Goal: Communication & Community: Answer question/provide support

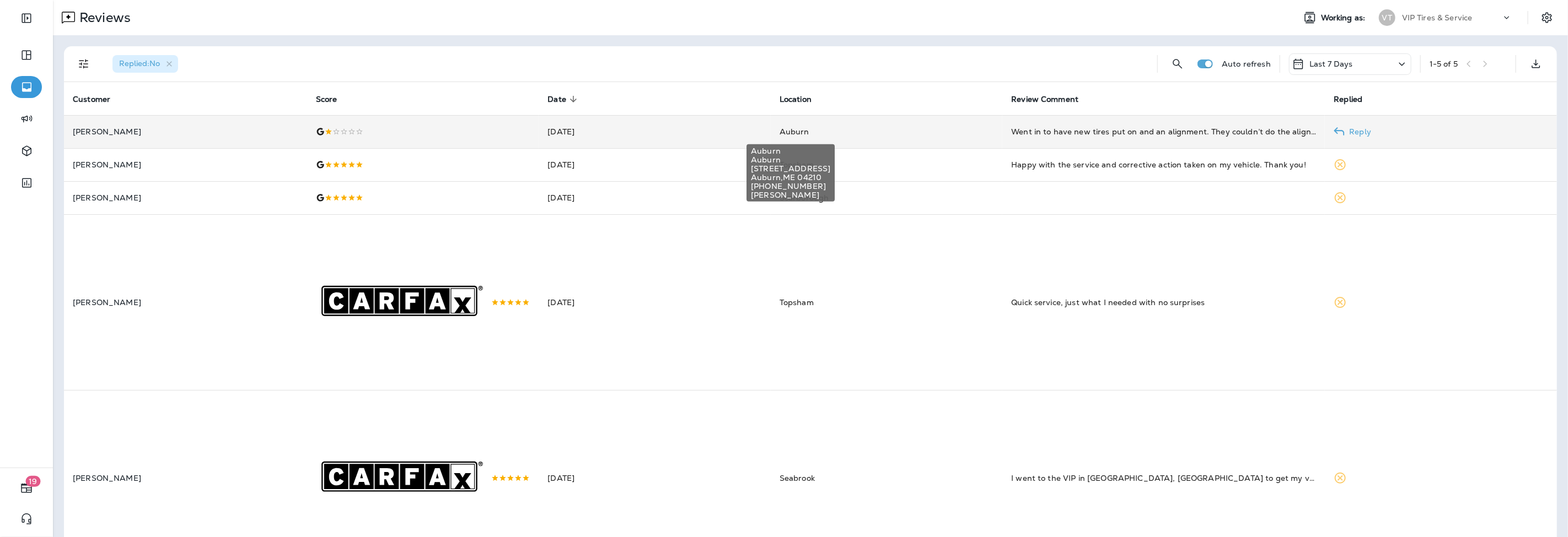
click at [790, 130] on span "Auburn" at bounding box center [794, 132] width 30 height 10
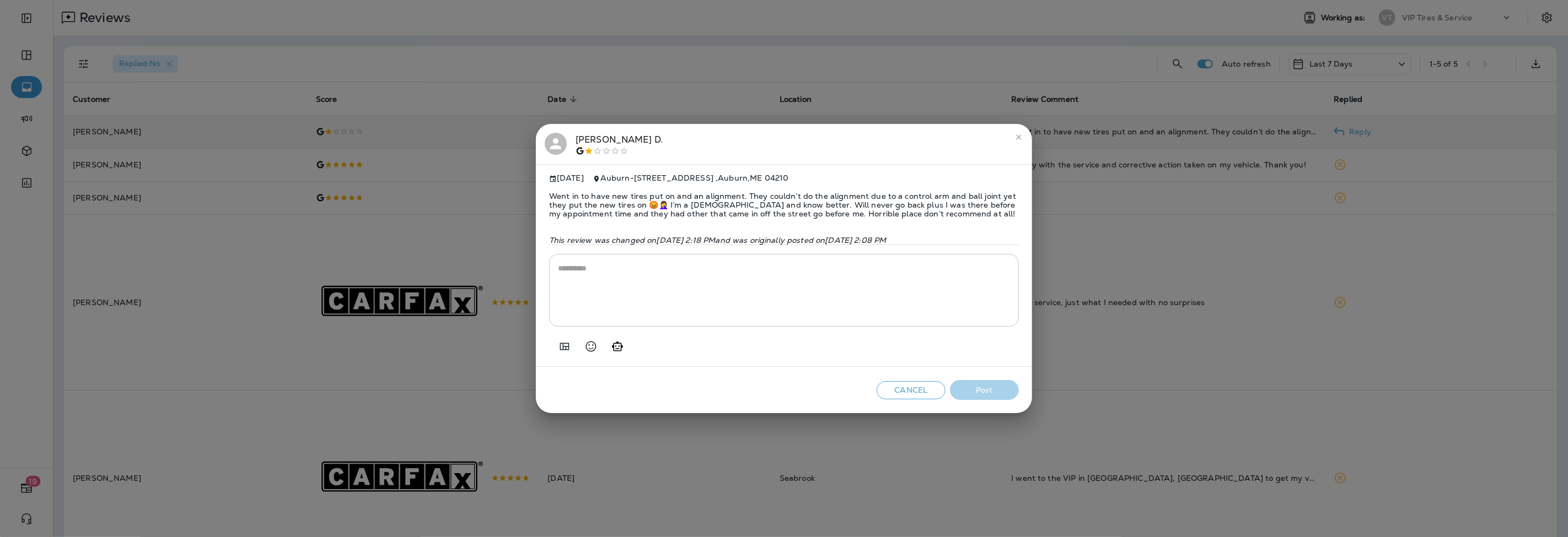
click at [942, 210] on span "Went in to have new tires put on and an alignment. They couldn’t do the alignme…" at bounding box center [784, 205] width 470 height 44
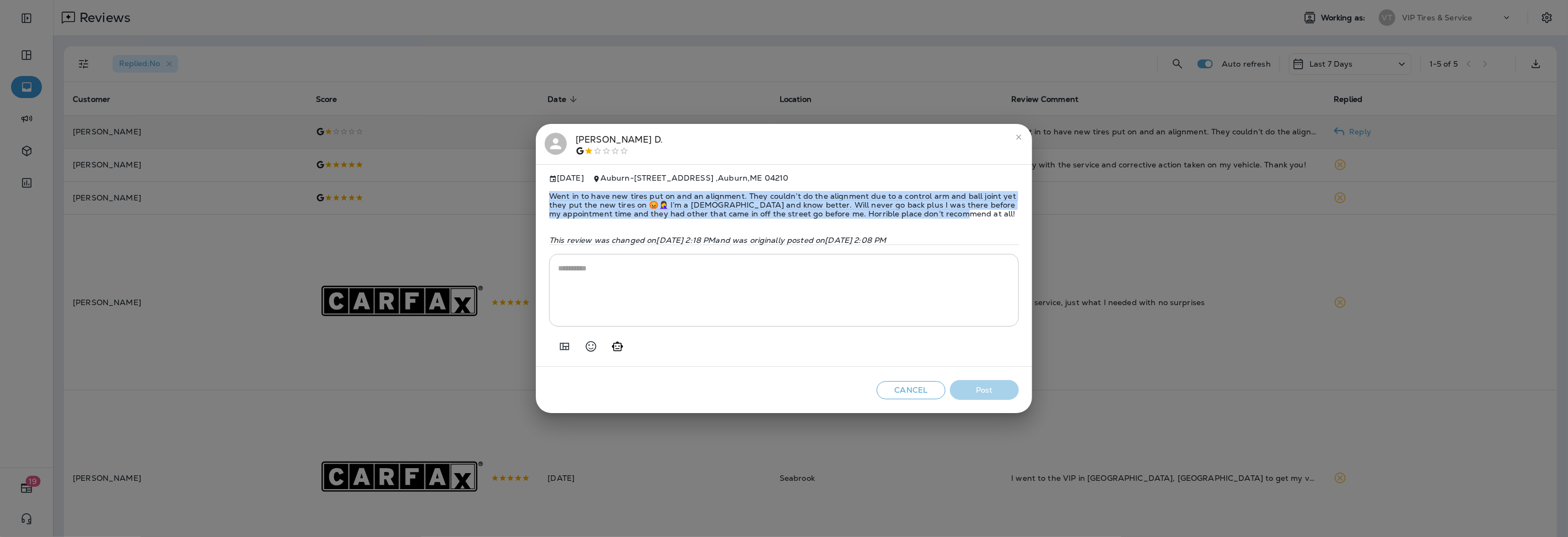
drag, startPoint x: 946, startPoint y: 208, endPoint x: 552, endPoint y: 192, distance: 394.3
click at [552, 192] on span "Went in to have new tires put on and an alignment. They couldn’t do the alignme…" at bounding box center [784, 205] width 470 height 44
copy span "Went in to have new tires put on and an alignment. They couldn’t do the alignme…"
click at [558, 347] on icon "Add in a premade template" at bounding box center [564, 346] width 13 height 13
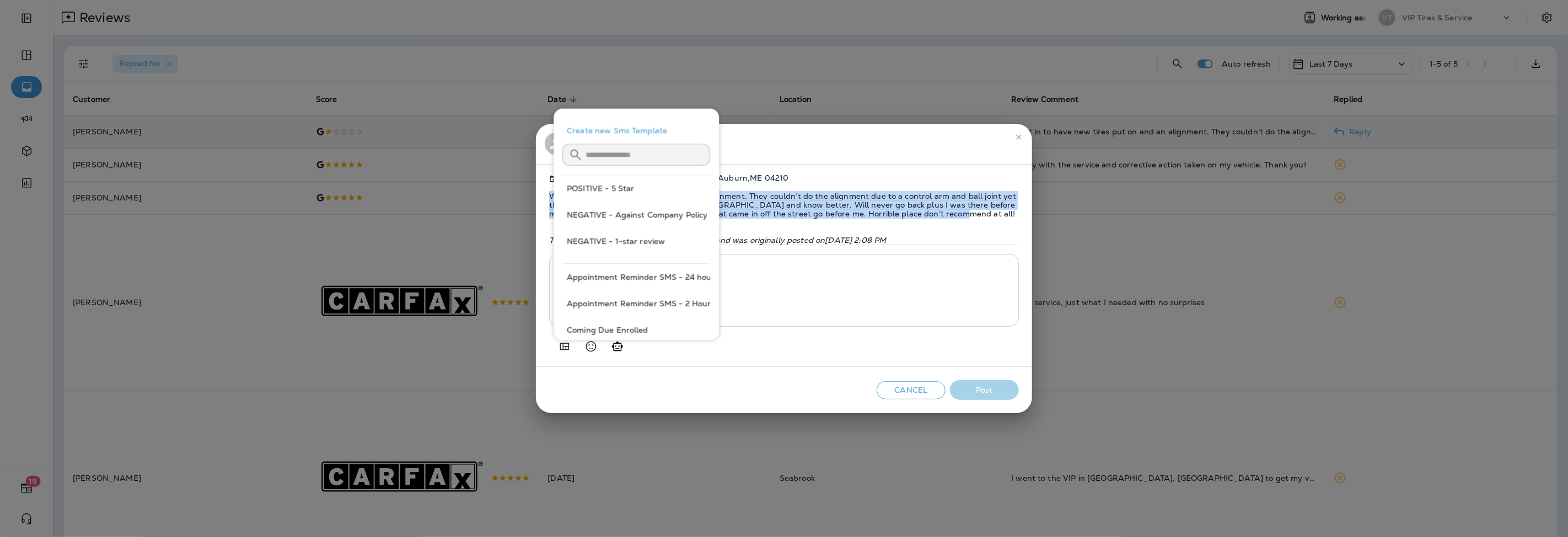
click at [634, 244] on button "NEGATIVE - 1-star review" at bounding box center [636, 241] width 147 height 27
type textarea "**********"
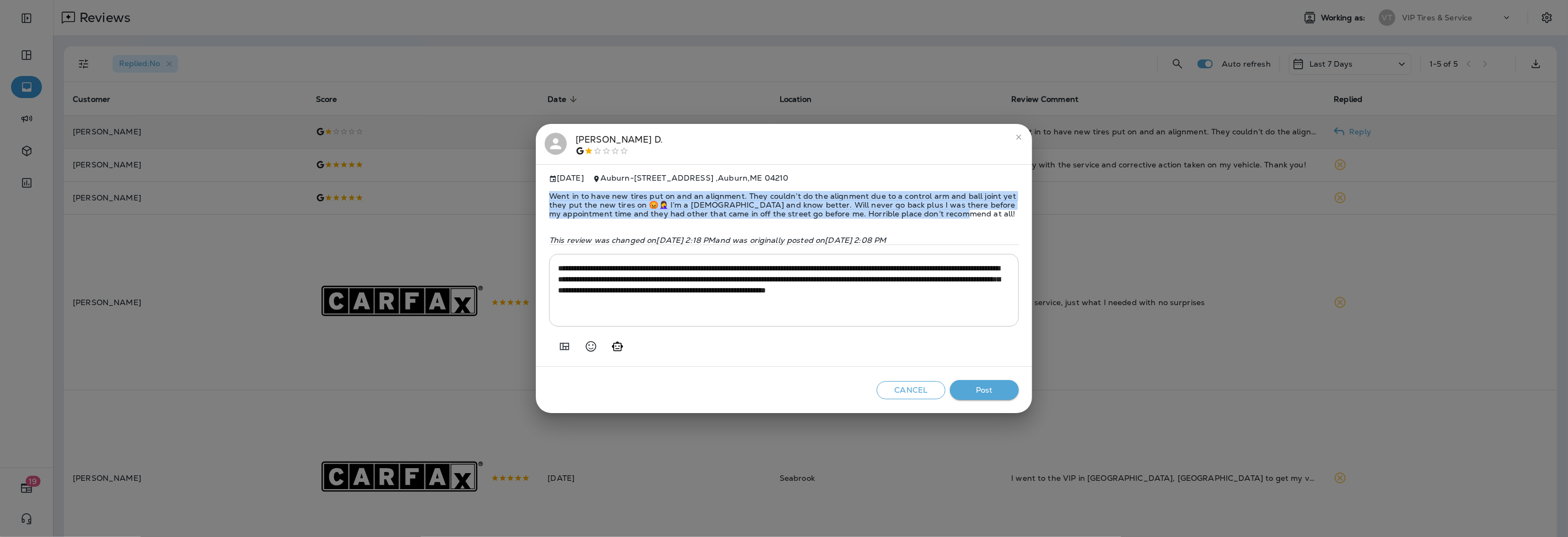
click at [985, 396] on button "Post" at bounding box center [984, 390] width 69 height 20
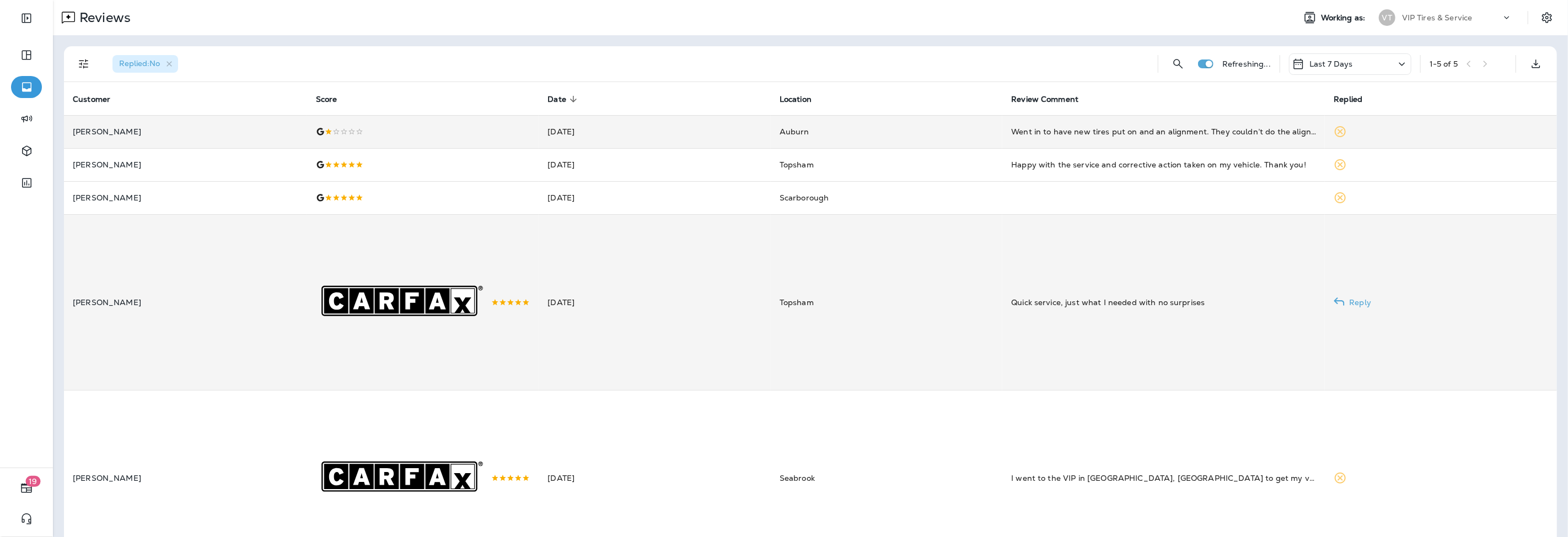
scroll to position [6, 0]
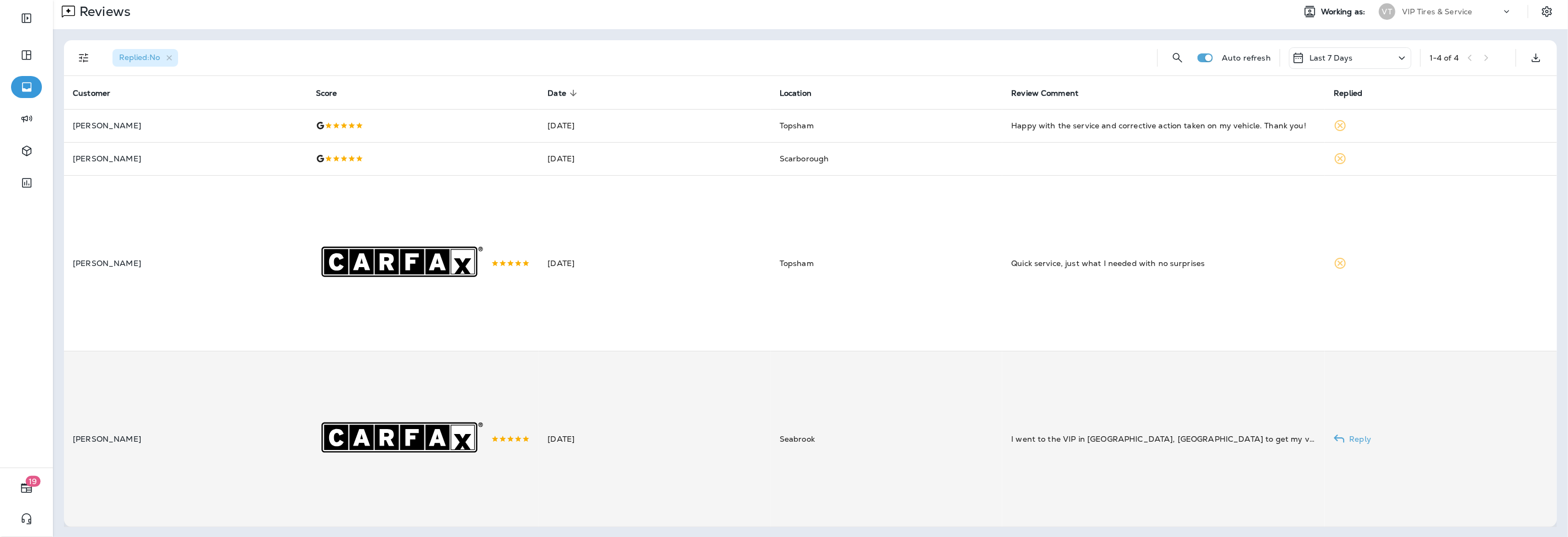
click at [681, 425] on td "Aug 13, 2025" at bounding box center [654, 438] width 231 height 176
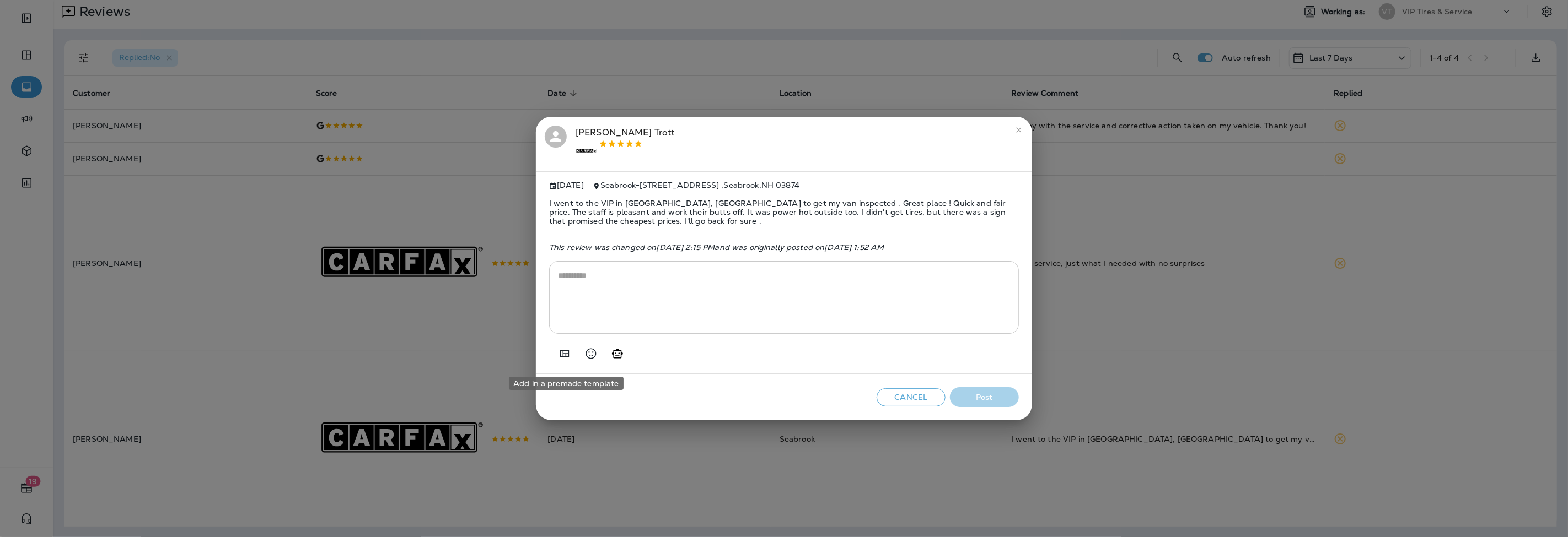
click at [565, 353] on icon "Add in a premade template" at bounding box center [564, 353] width 13 height 13
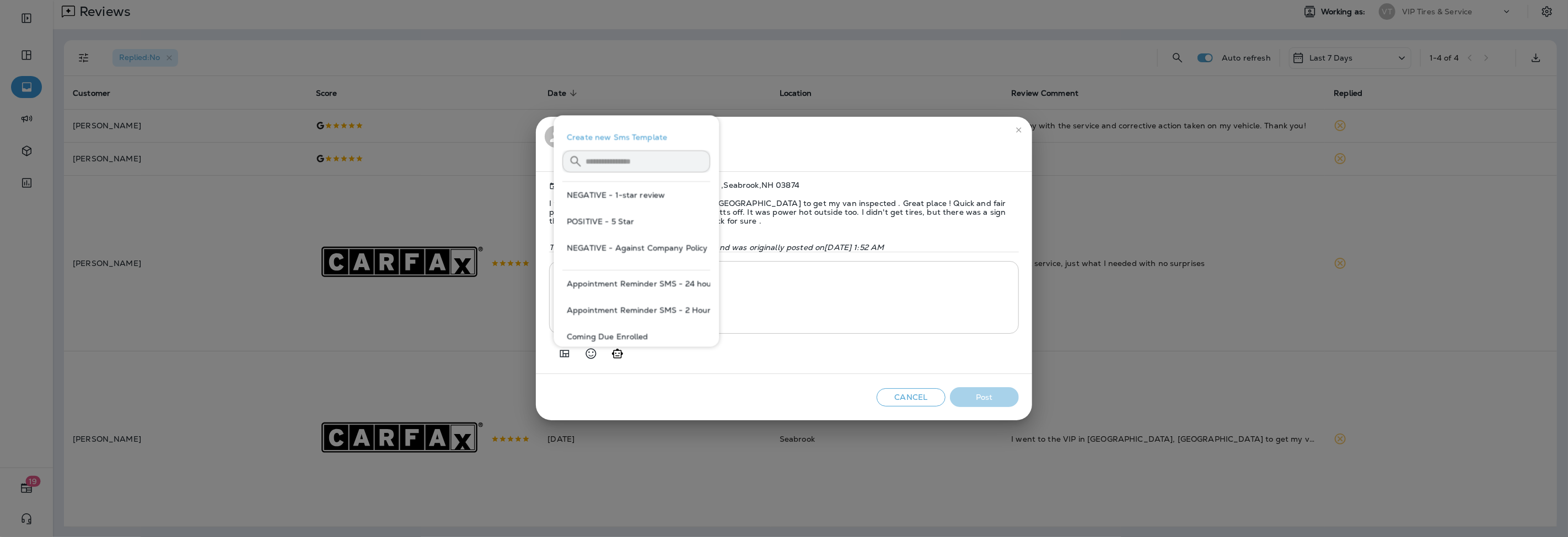
click at [613, 220] on button "POSITIVE - 5 Star" at bounding box center [636, 221] width 147 height 27
type textarea "**********"
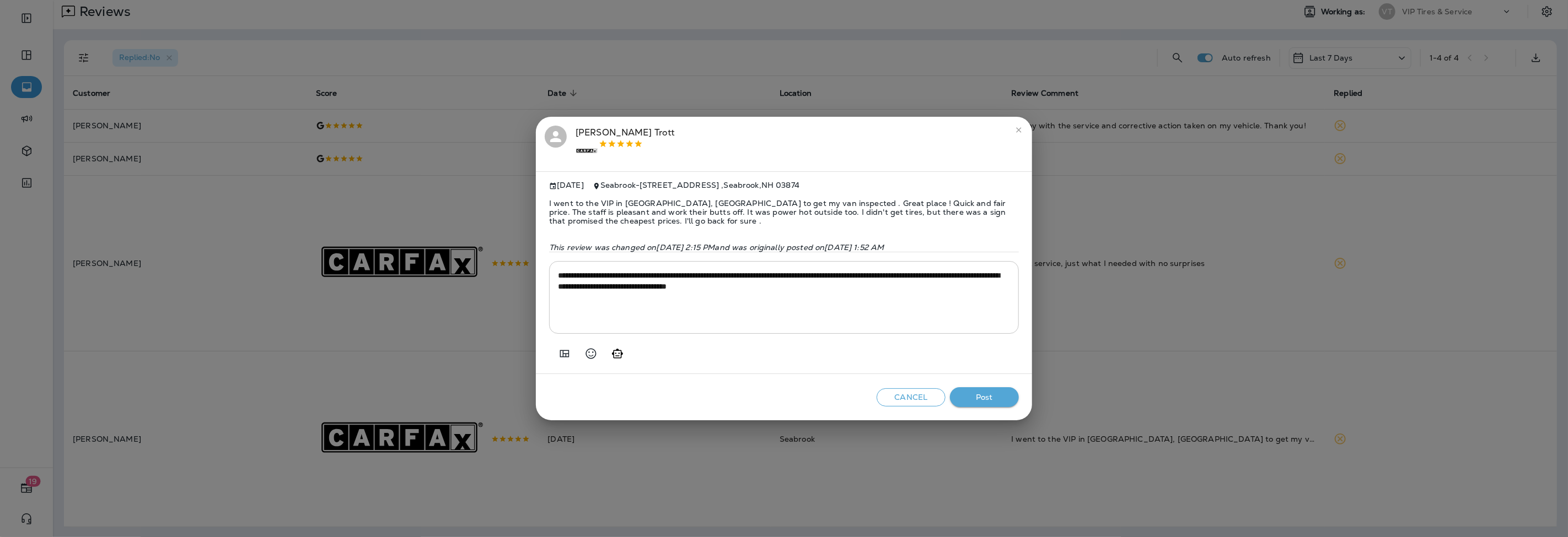
click at [984, 397] on button "Post" at bounding box center [984, 397] width 69 height 20
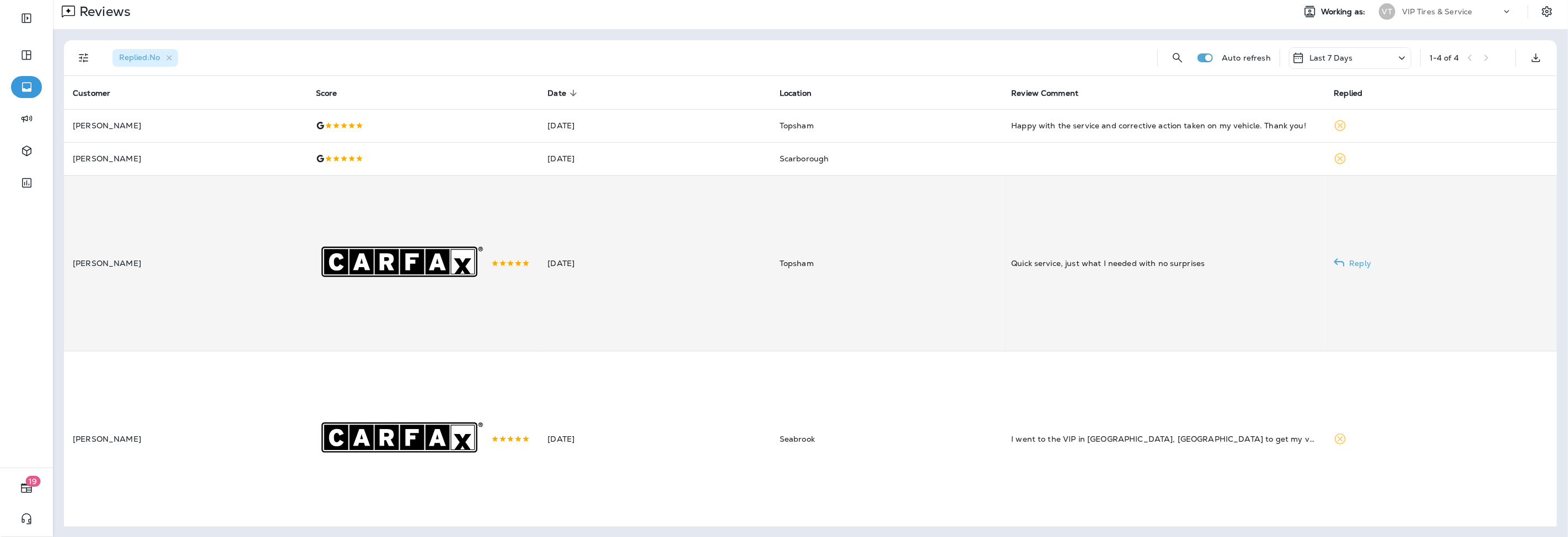
click at [516, 330] on div ".st0{fill-rule:evenodd;clip-rule:evenodd;fill:#FFFFFF;} .st1{fill-rule:evenodd;…" at bounding box center [423, 263] width 214 height 175
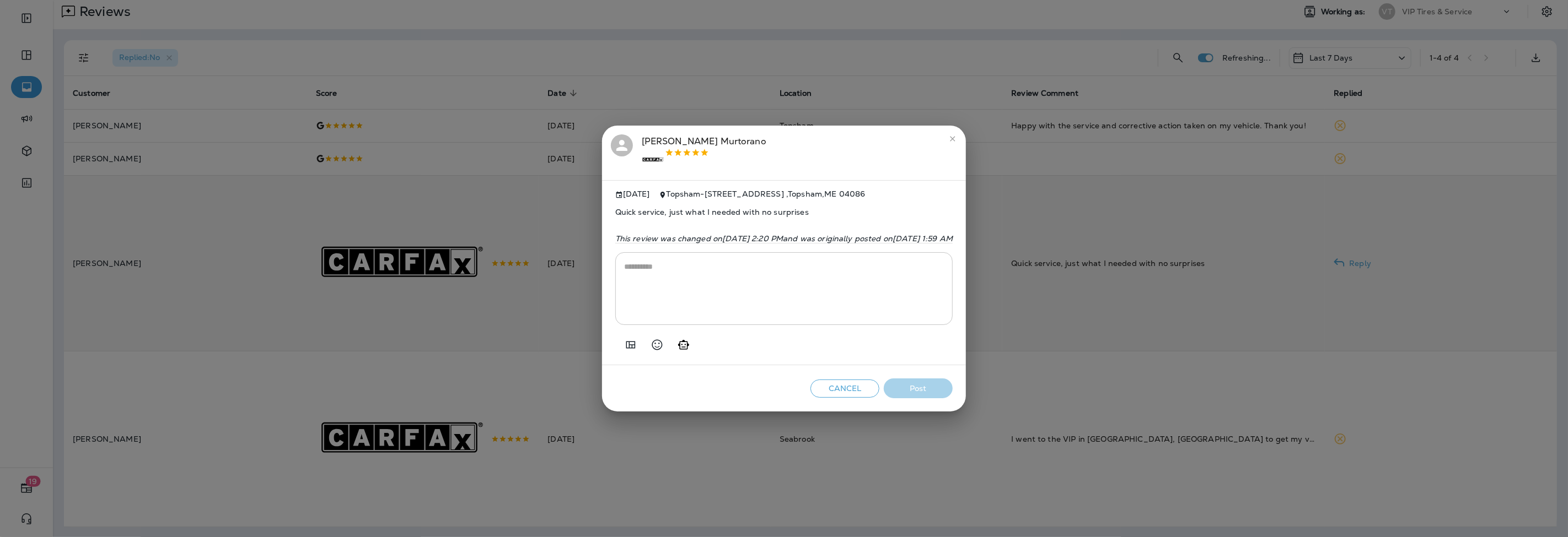
click at [626, 348] on icon "Add in a premade template" at bounding box center [630, 345] width 9 height 7
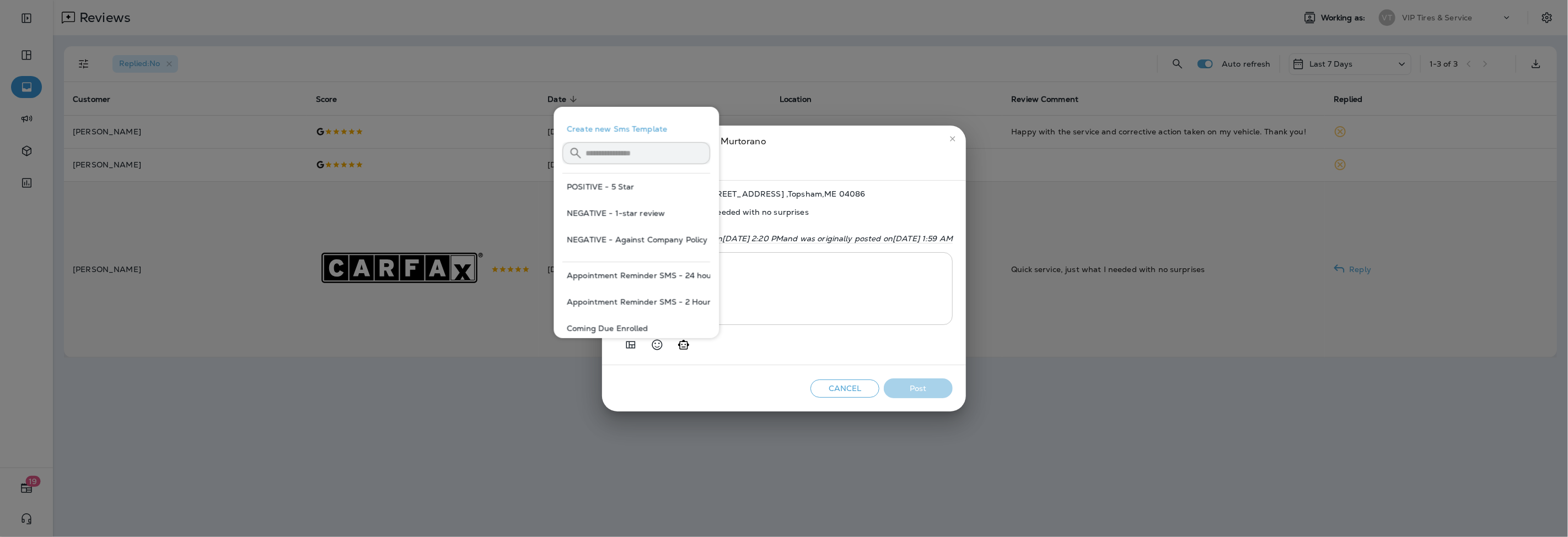
scroll to position [0, 0]
click at [605, 189] on button "POSITIVE - 5 Star" at bounding box center [636, 186] width 147 height 27
type textarea "**********"
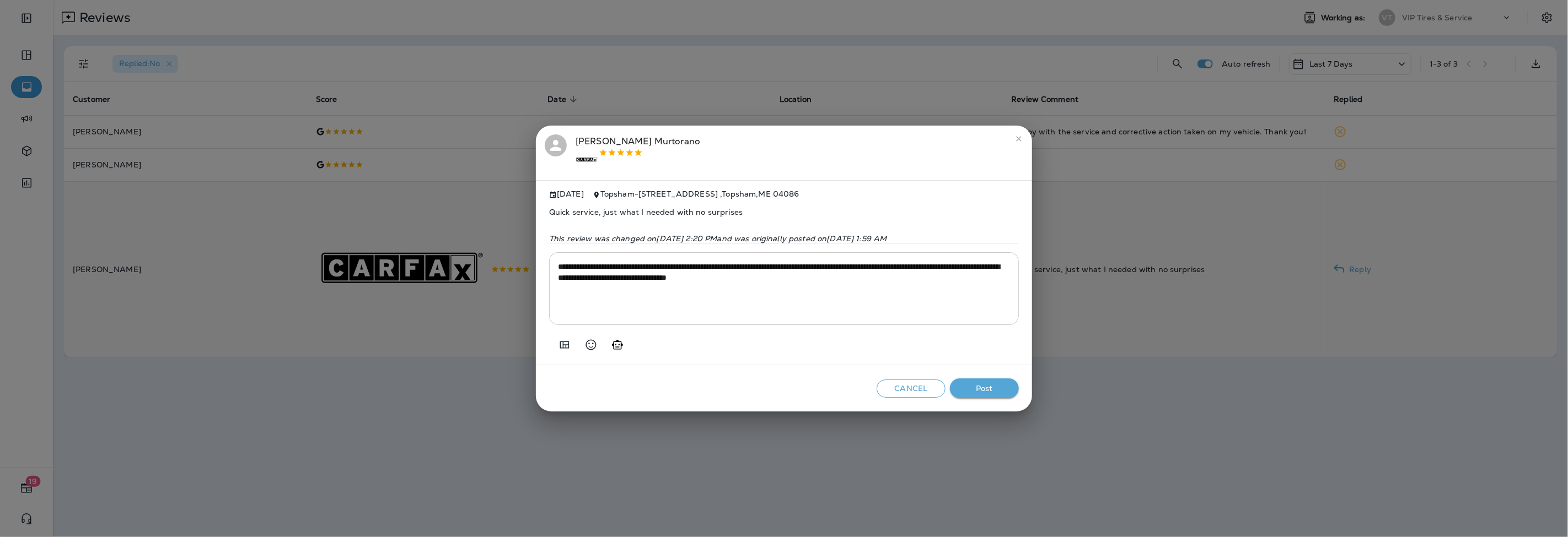
click at [1006, 390] on button "Post" at bounding box center [984, 388] width 69 height 20
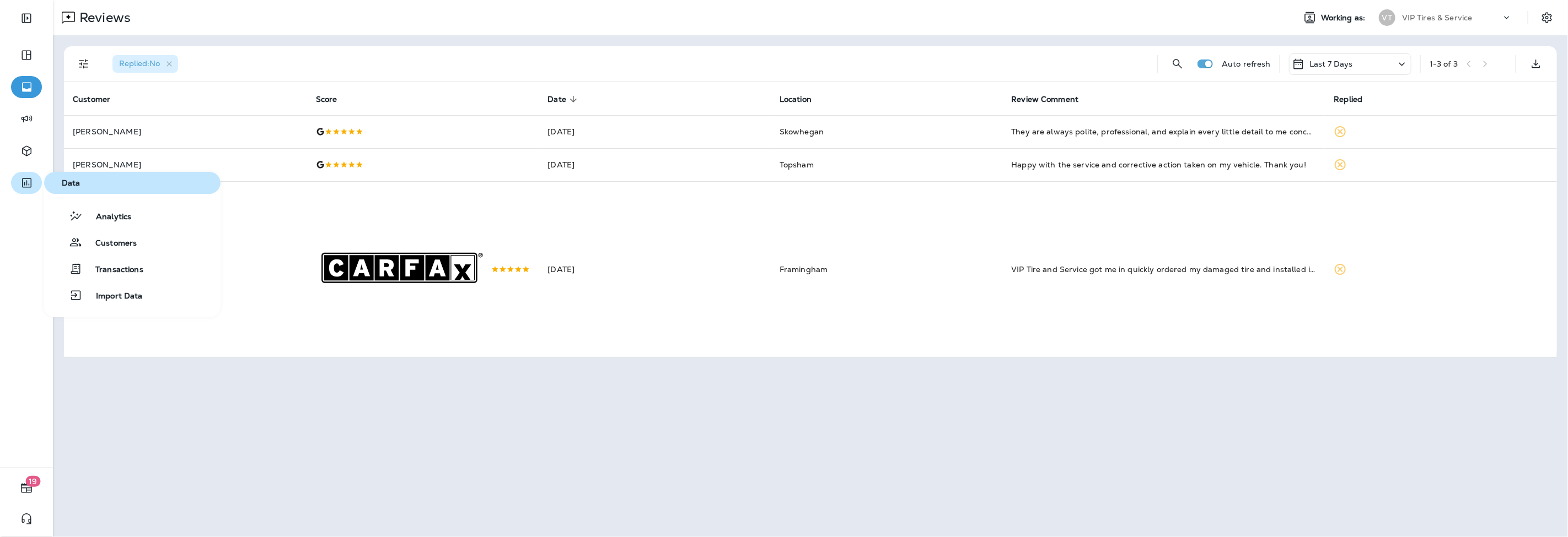
click at [20, 184] on icon "button" at bounding box center [27, 182] width 14 height 13
click at [103, 224] on button "Analytics" at bounding box center [132, 216] width 176 height 22
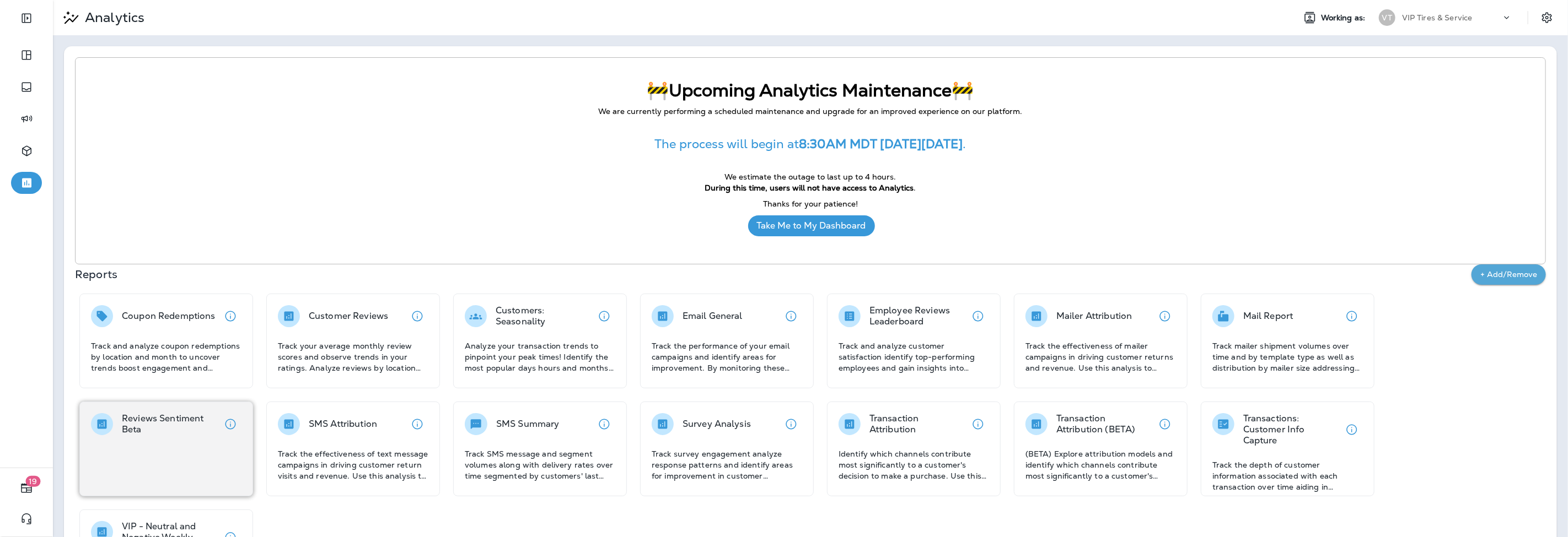
click at [141, 422] on p "Reviews Sentiment Beta" at bounding box center [170, 424] width 97 height 22
